Goal: Transaction & Acquisition: Download file/media

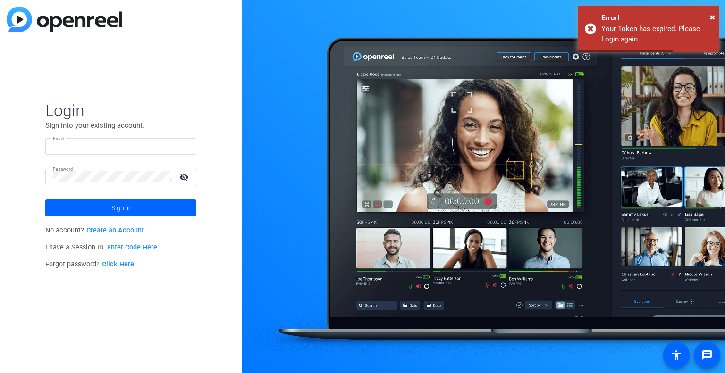
type input "[EMAIL_ADDRESS][DOMAIN_NAME]"
click at [160, 208] on span at bounding box center [120, 208] width 151 height 23
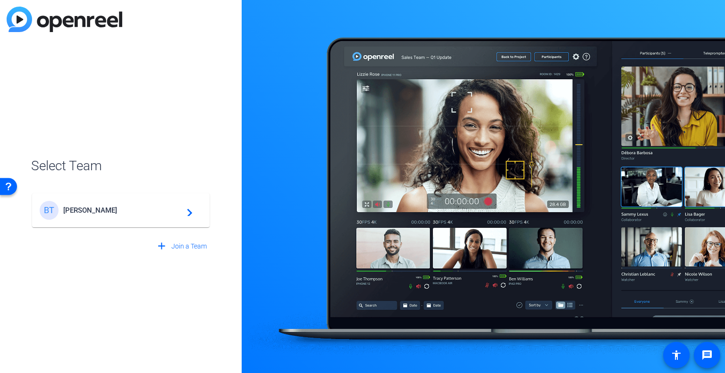
click at [144, 207] on span "[PERSON_NAME]" at bounding box center [122, 210] width 118 height 8
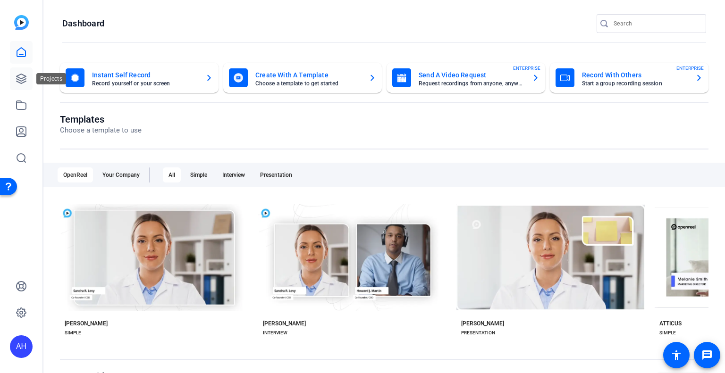
click at [21, 77] on icon at bounding box center [21, 78] width 11 height 11
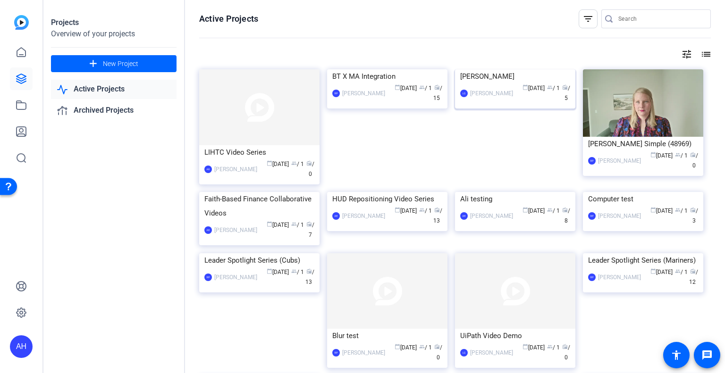
click at [534, 103] on div "calendar_today [DATE] group / 1 radio / 5" at bounding box center [544, 94] width 52 height 20
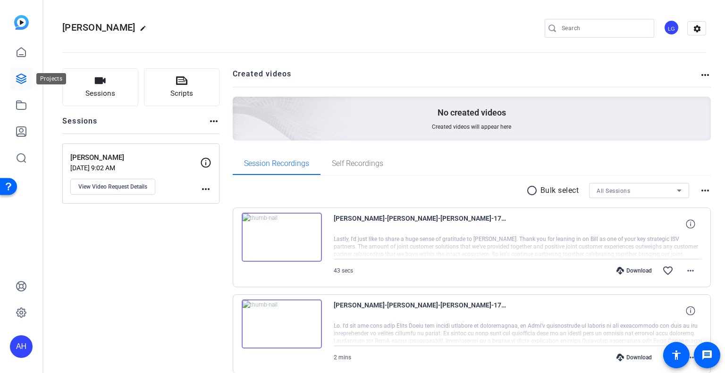
click at [22, 79] on icon at bounding box center [21, 78] width 11 height 11
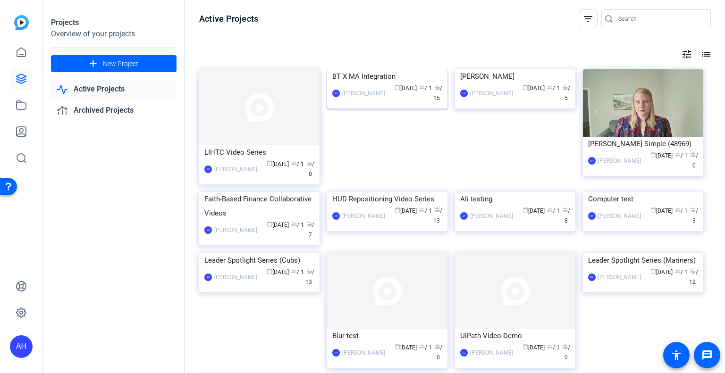
click at [368, 84] on div "BT X MA Integration" at bounding box center [387, 76] width 110 height 14
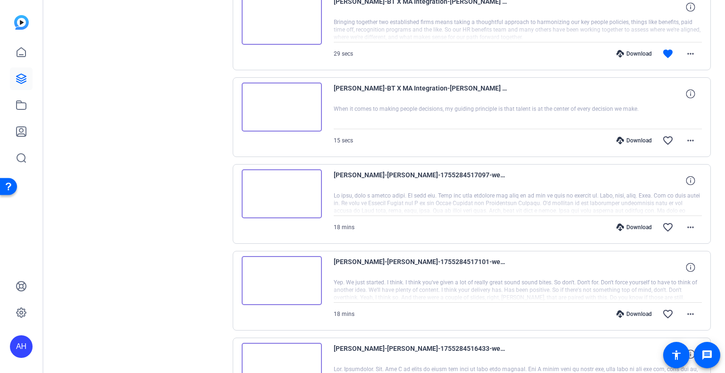
scroll to position [752, 0]
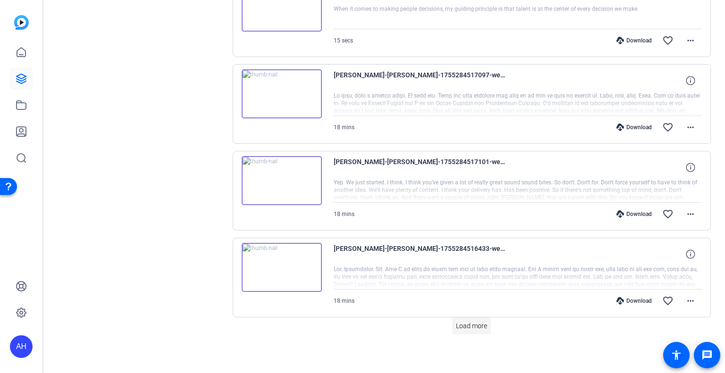
click at [468, 322] on span "Load more" at bounding box center [471, 327] width 31 height 10
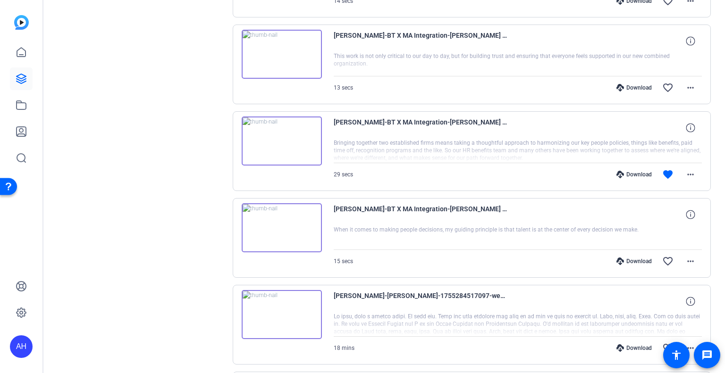
scroll to position [346, 0]
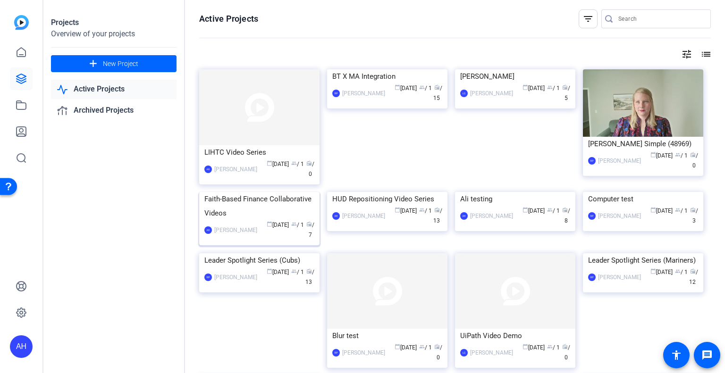
click at [247, 221] on div "Faith-Based Finance Collaborative Videos" at bounding box center [259, 206] width 110 height 28
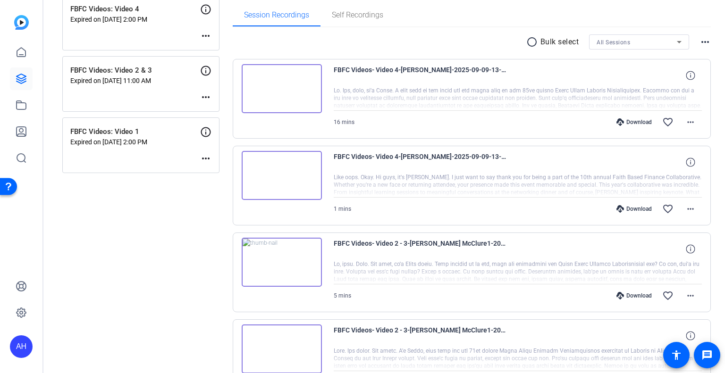
scroll to position [148, 0]
click at [629, 207] on div "Download" at bounding box center [634, 210] width 45 height 8
click at [688, 209] on mat-icon "more_horiz" at bounding box center [690, 209] width 11 height 11
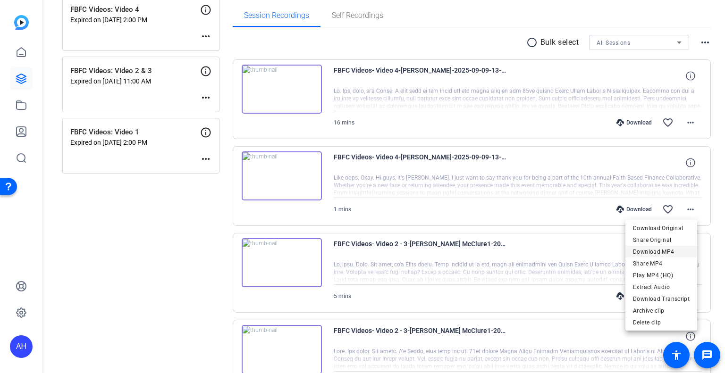
click at [655, 253] on span "Download MP4" at bounding box center [661, 251] width 57 height 11
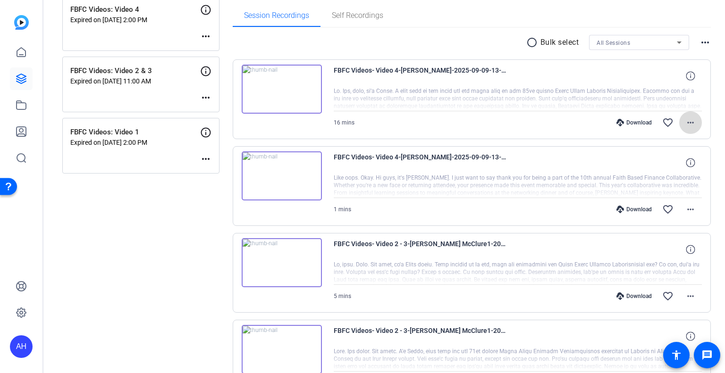
click at [689, 123] on mat-icon "more_horiz" at bounding box center [690, 122] width 11 height 11
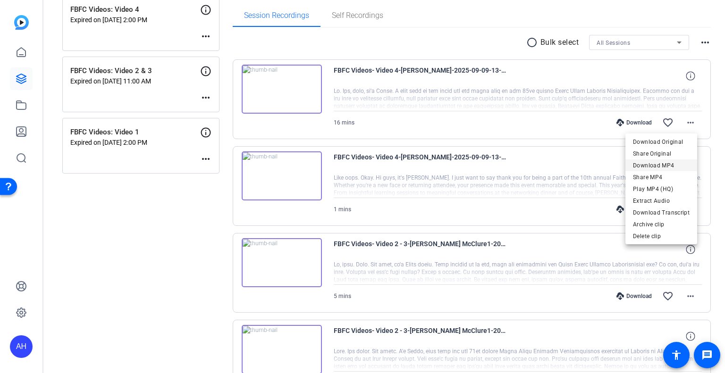
click at [655, 165] on span "Download MP4" at bounding box center [661, 165] width 57 height 11
